Goal: Transaction & Acquisition: Purchase product/service

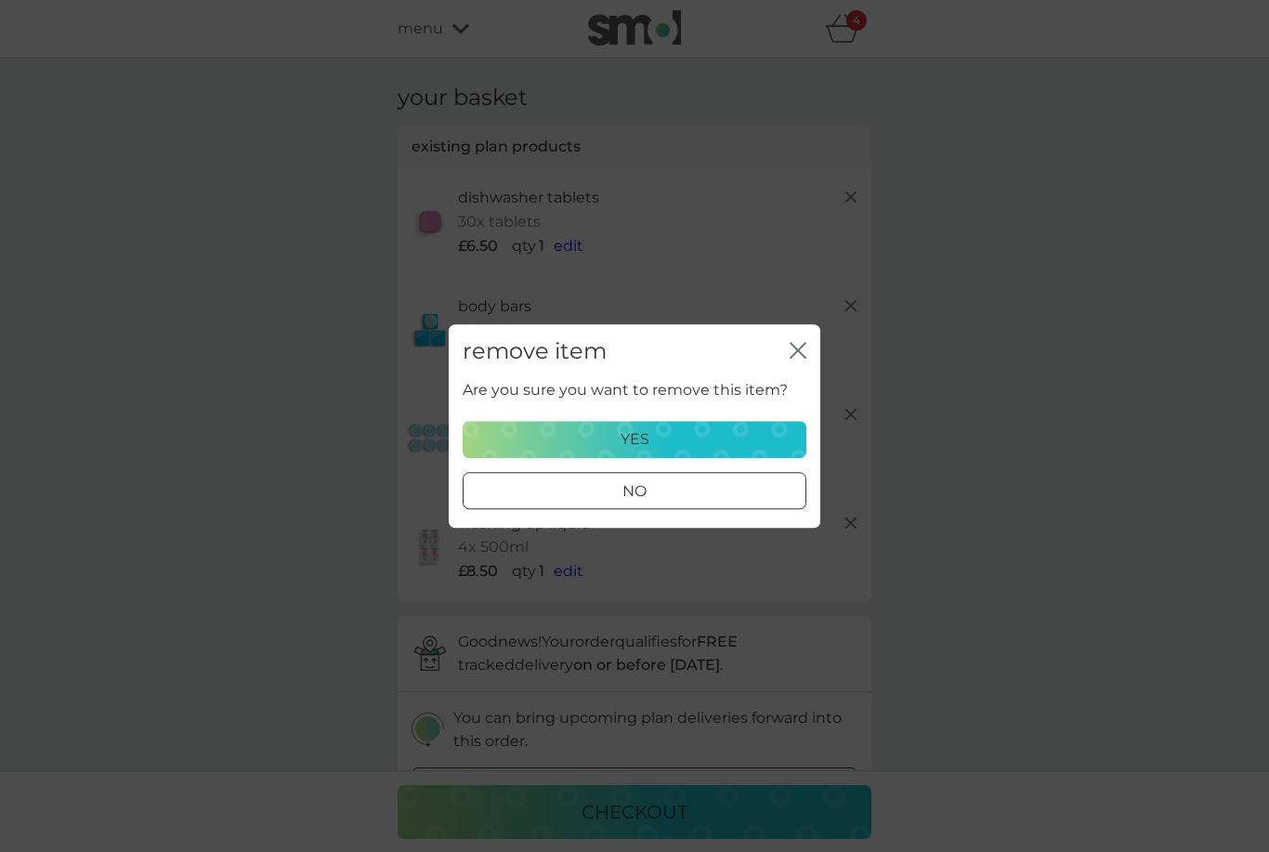
click at [699, 457] on button "yes" at bounding box center [635, 439] width 344 height 37
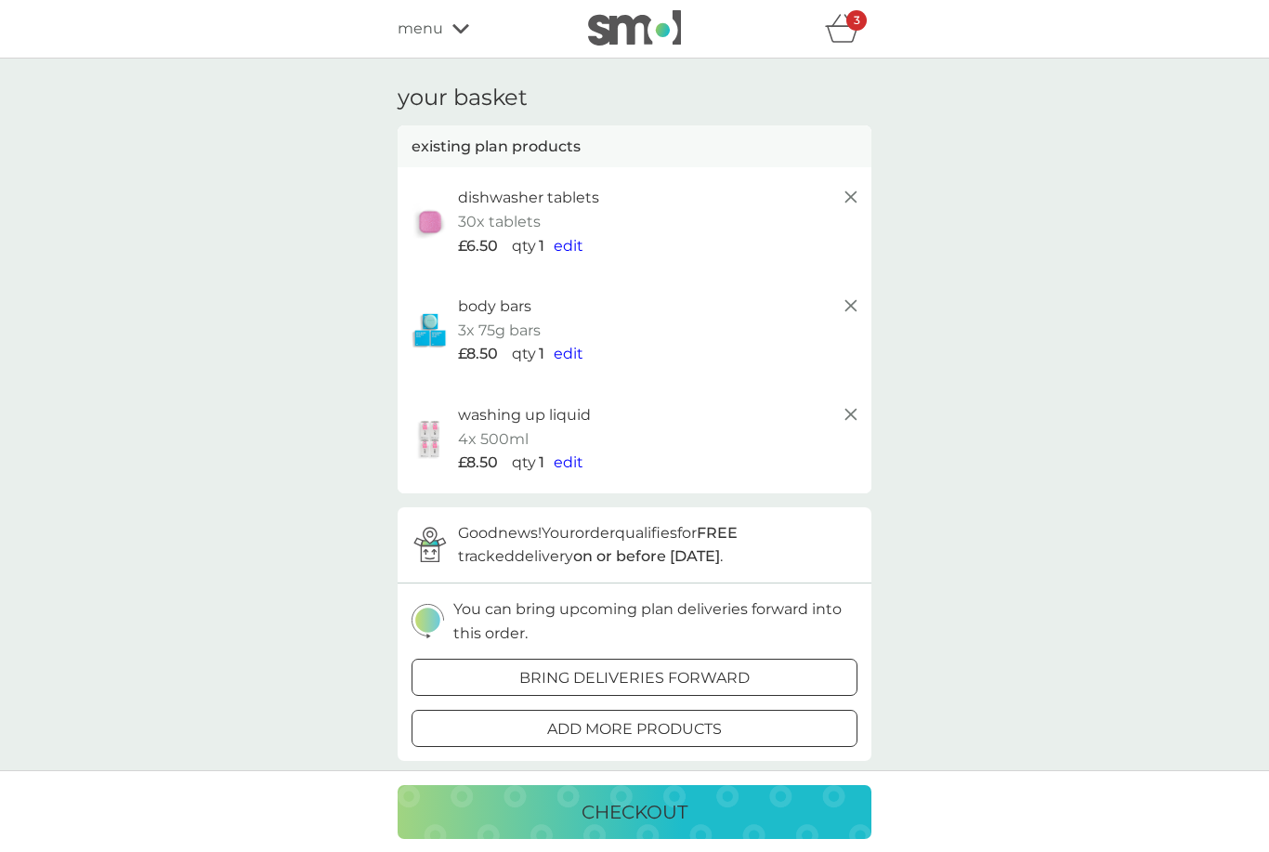
click at [840, 410] on icon at bounding box center [851, 414] width 22 height 22
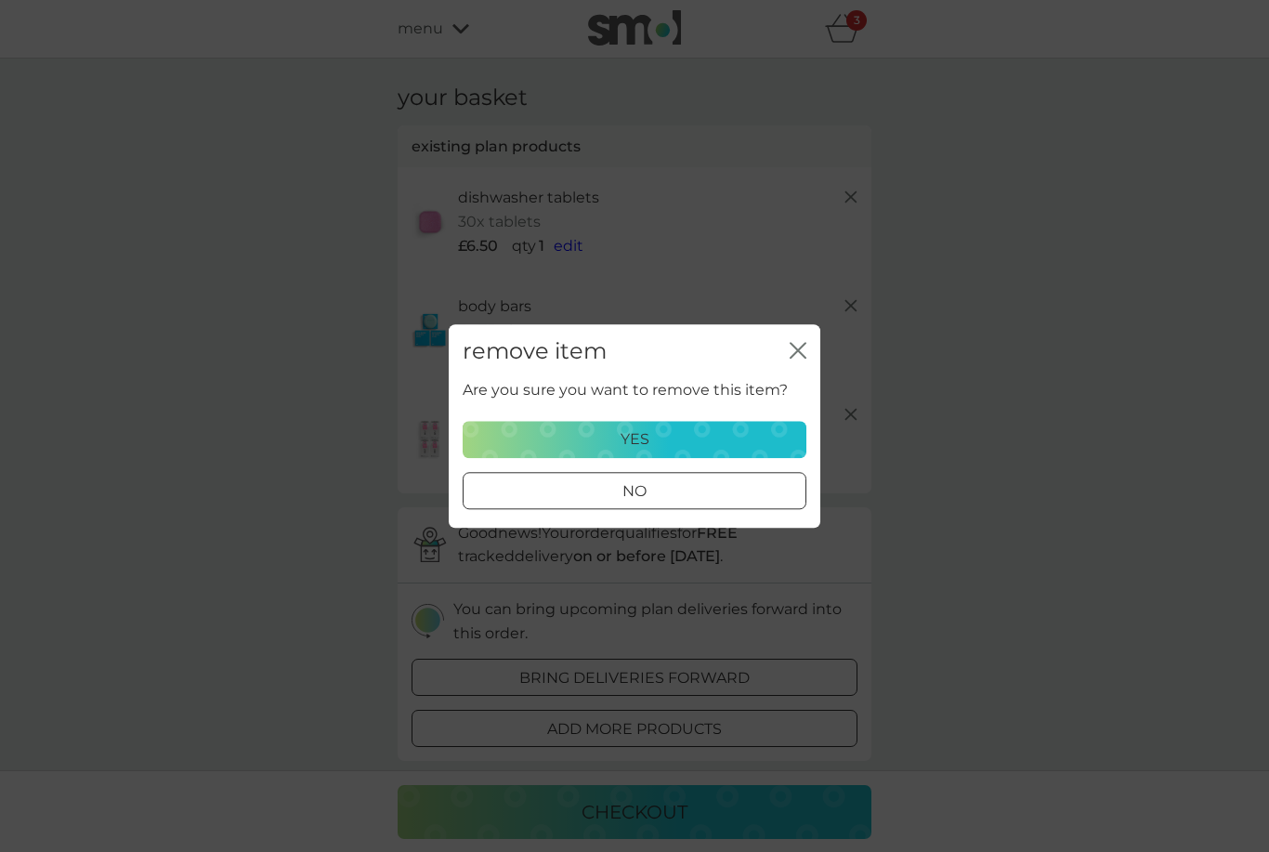
click at [731, 457] on button "yes" at bounding box center [635, 439] width 344 height 37
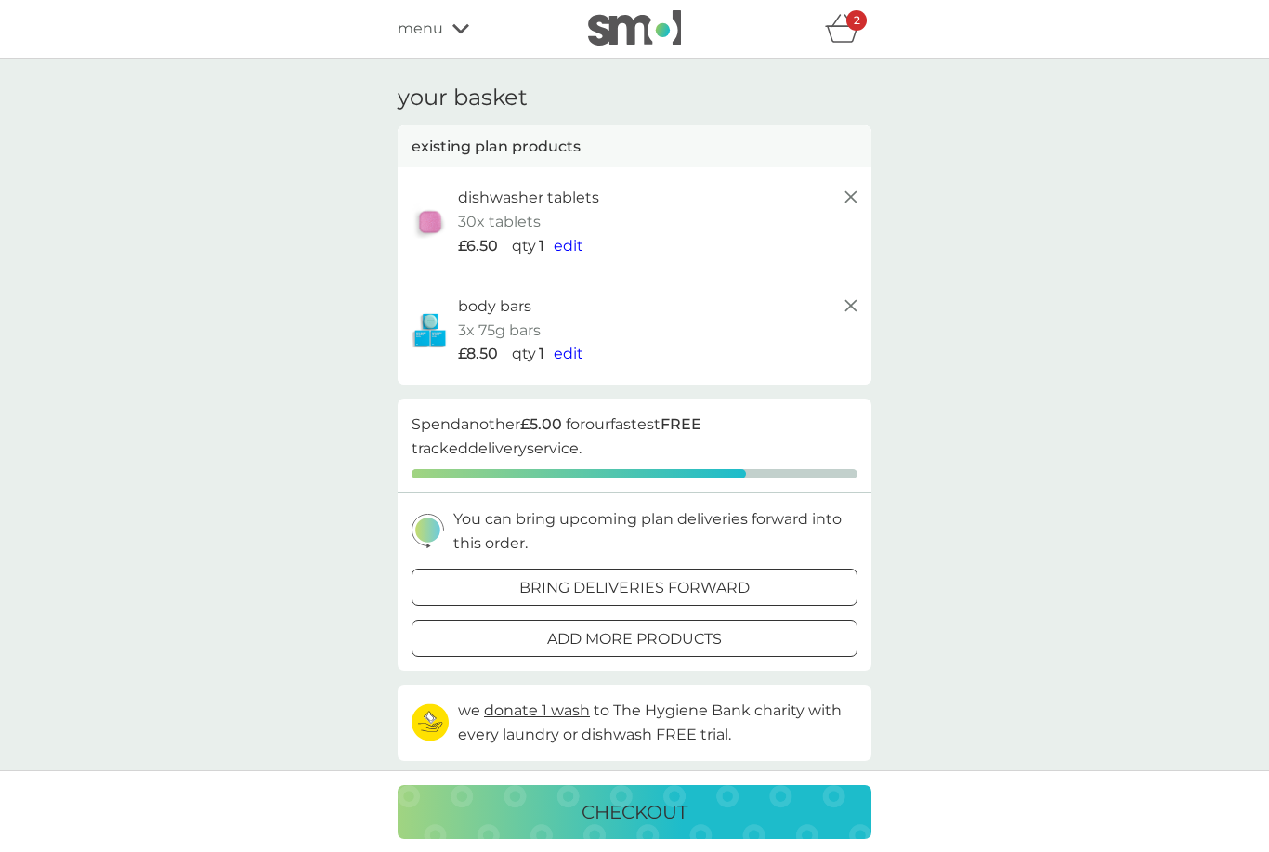
click at [686, 633] on p "add more products" at bounding box center [634, 639] width 175 height 24
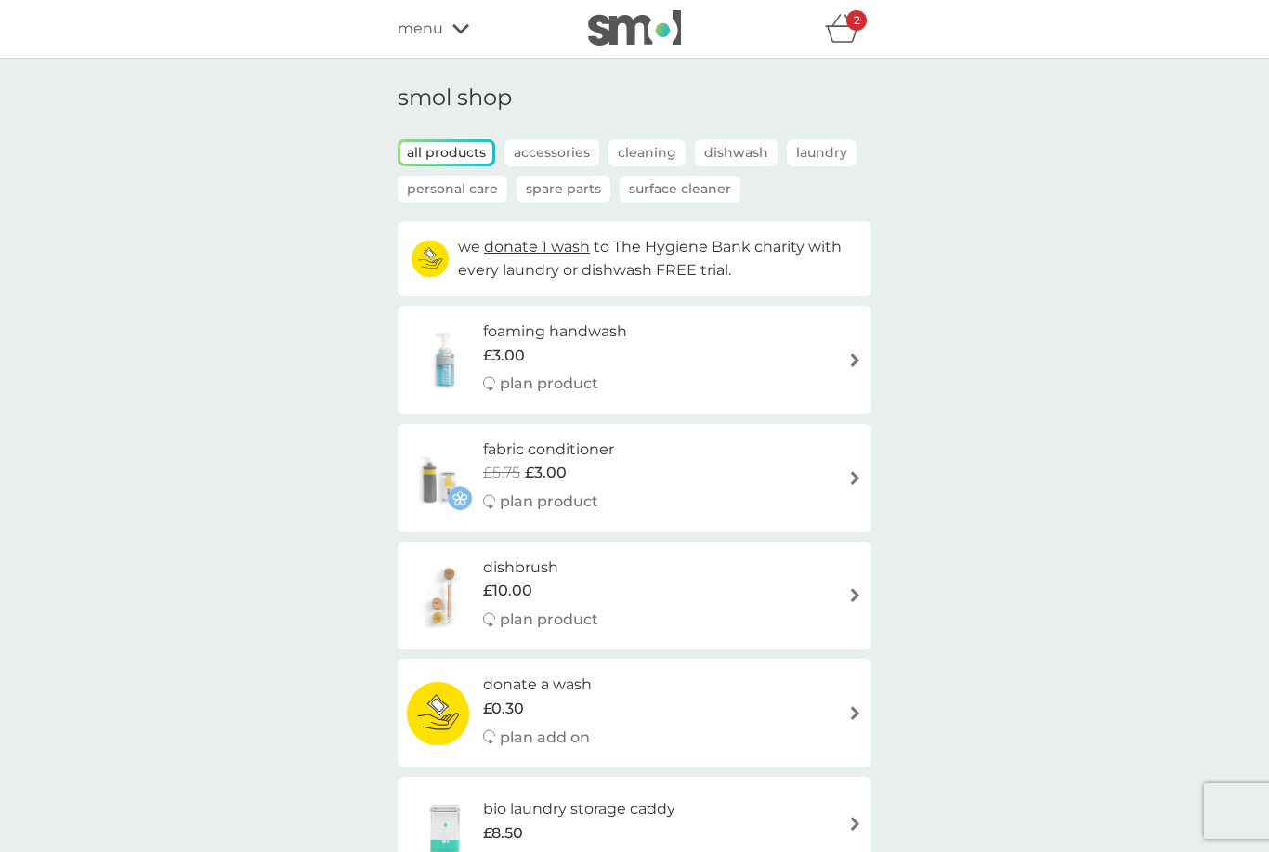
click at [859, 39] on icon "basket" at bounding box center [842, 28] width 35 height 29
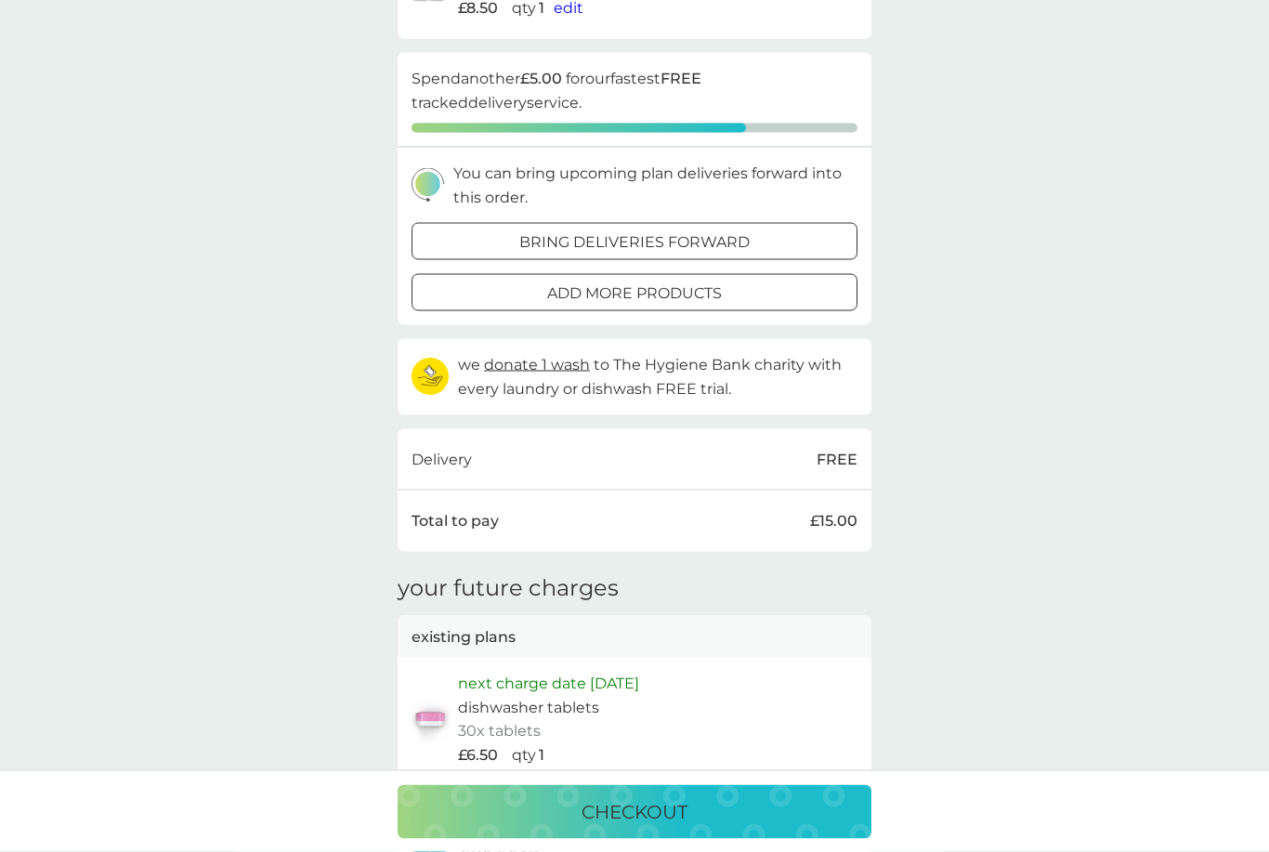
scroll to position [351, 0]
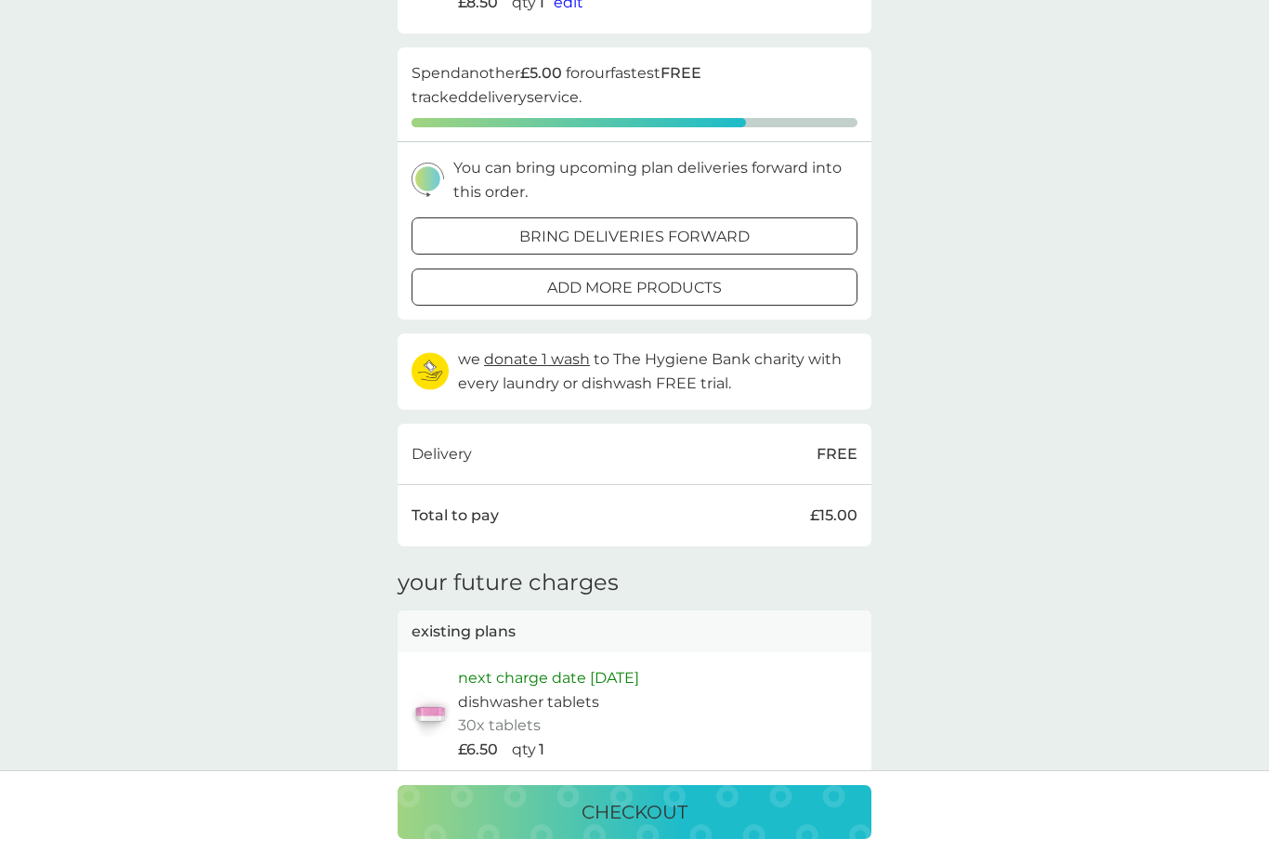
click at [663, 827] on p "checkout" at bounding box center [635, 812] width 106 height 30
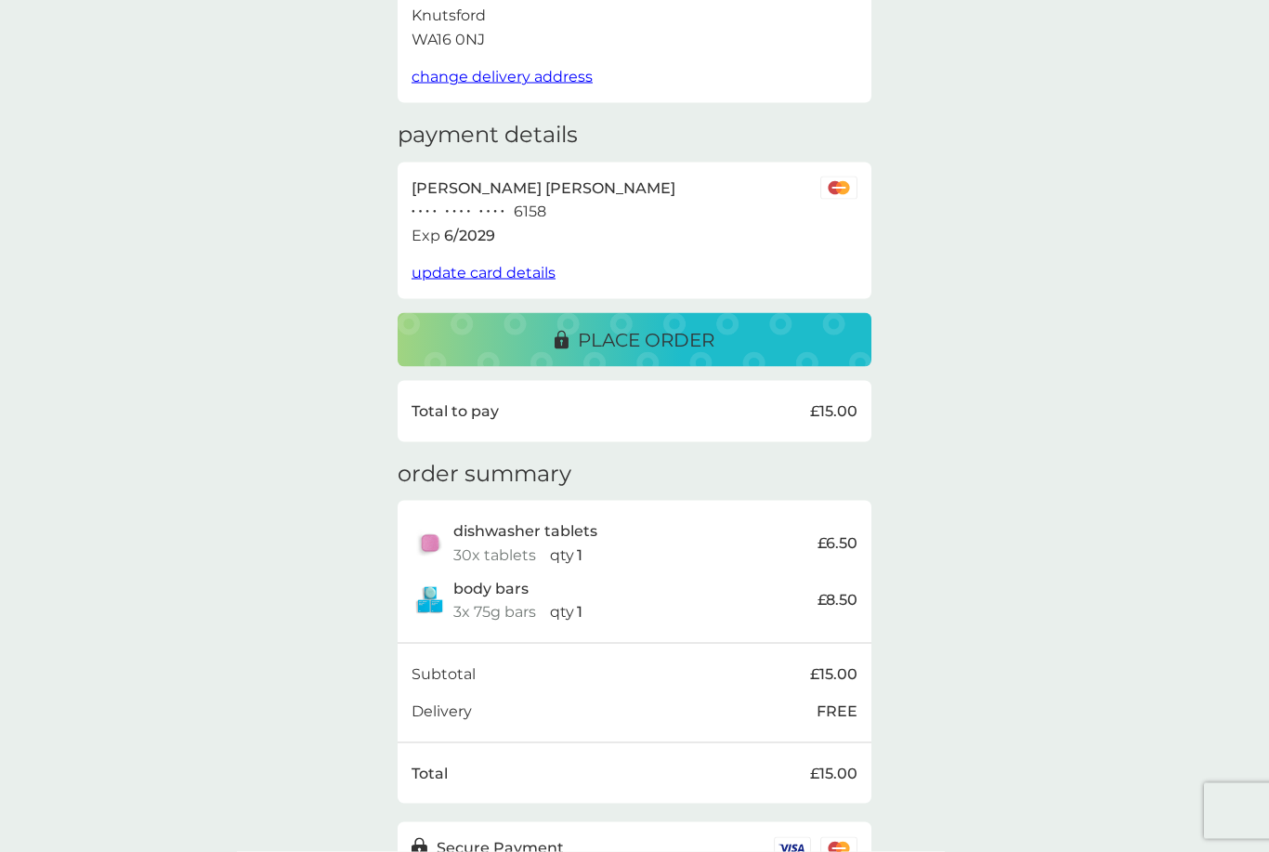
scroll to position [214, 0]
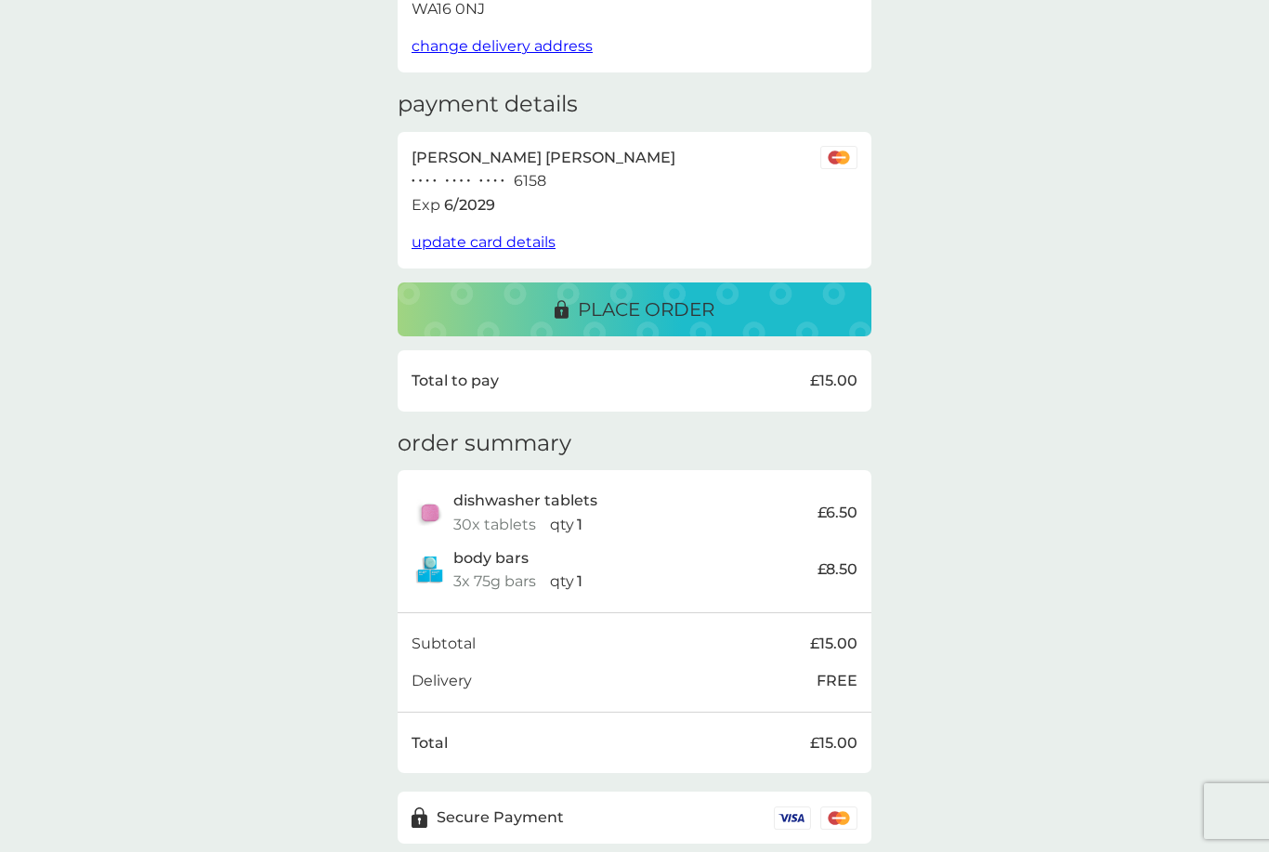
click at [741, 299] on div "place order" at bounding box center [634, 310] width 437 height 30
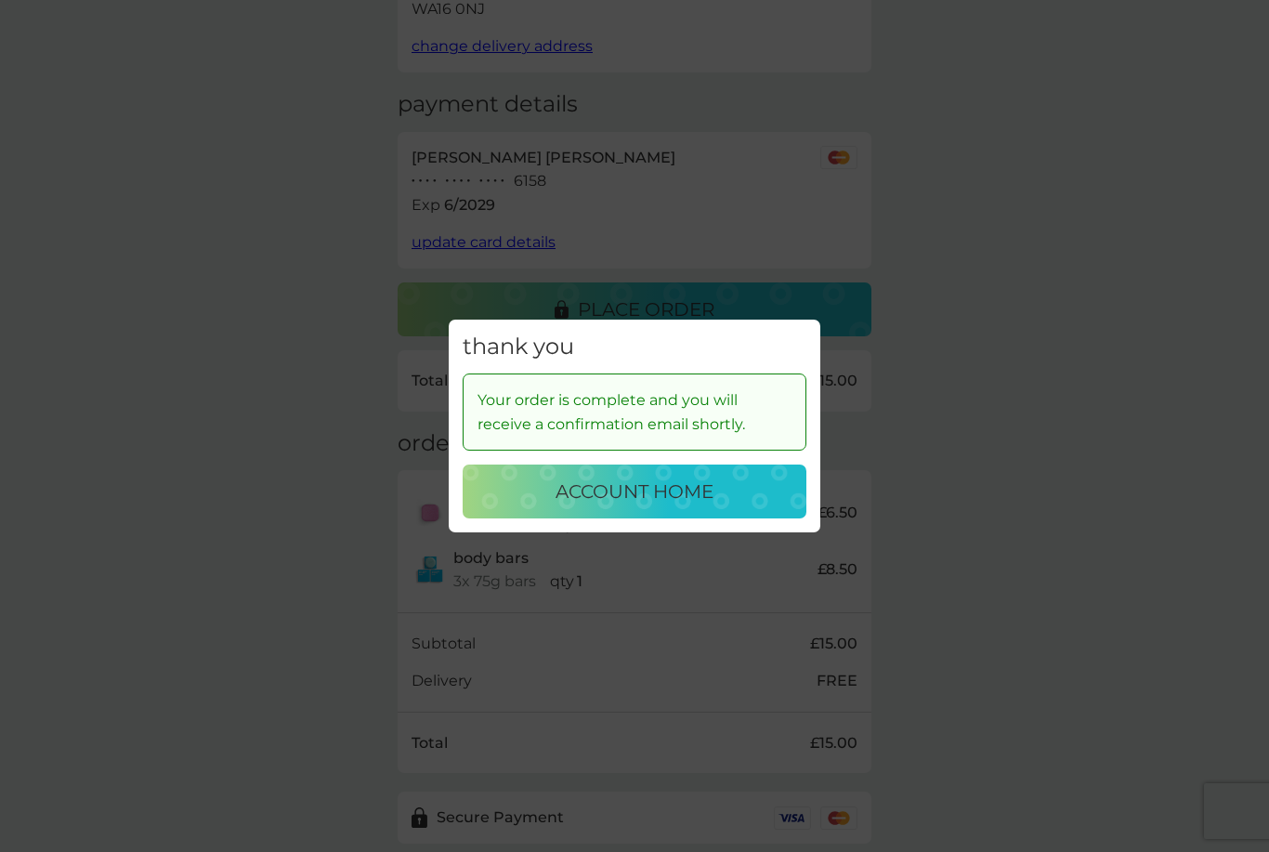
click at [721, 506] on div "account home" at bounding box center [634, 492] width 307 height 30
